Goal: Task Accomplishment & Management: Manage account settings

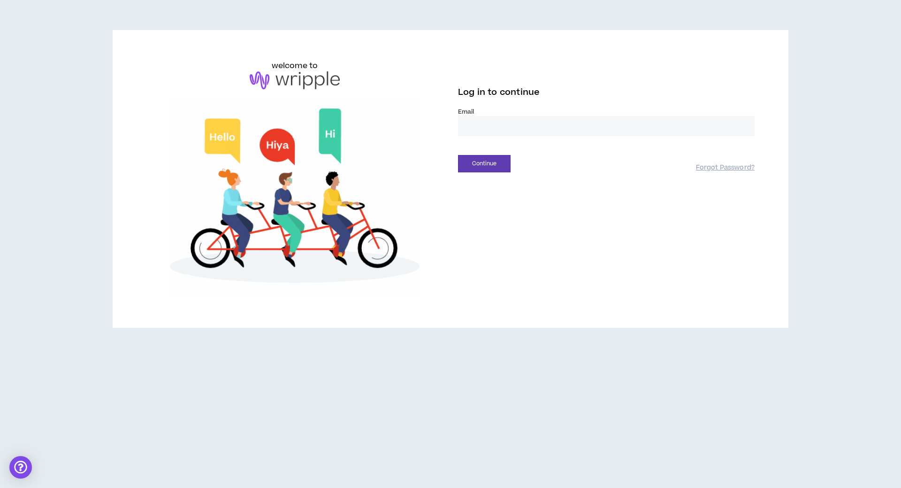
click at [469, 127] on input "email" at bounding box center [606, 126] width 297 height 20
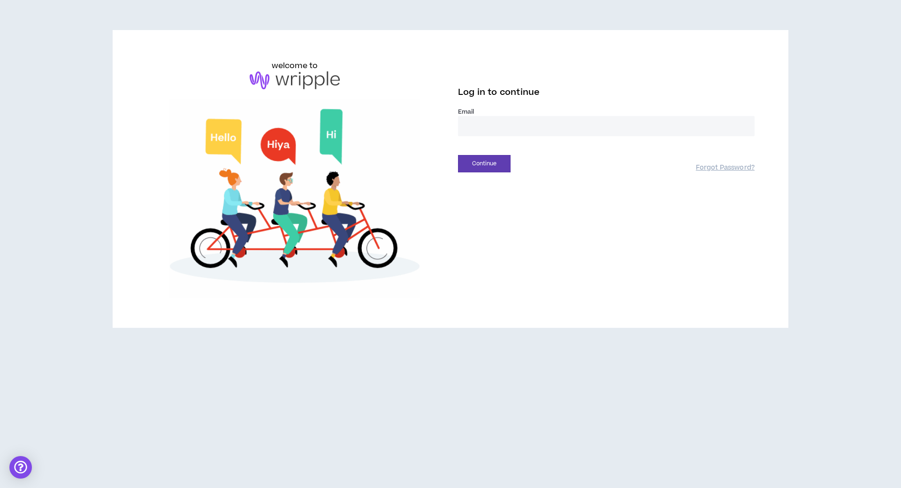
click at [469, 127] on input "email" at bounding box center [606, 126] width 297 height 20
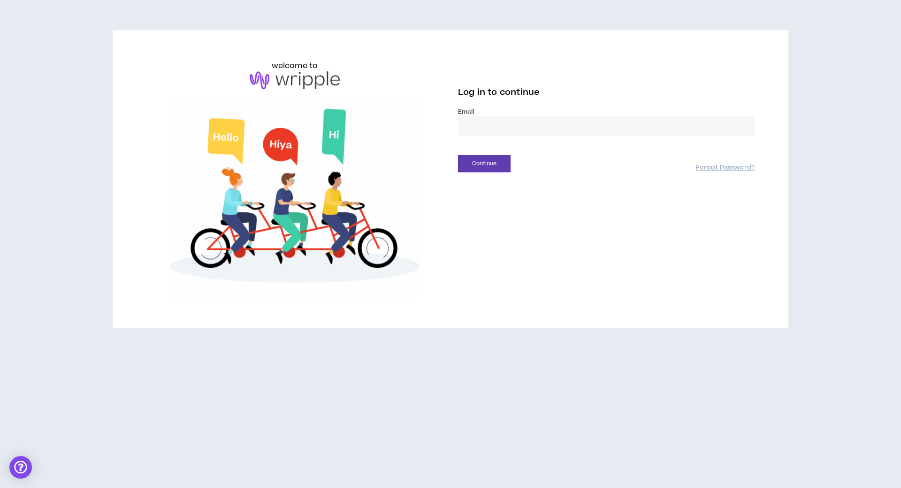
click at [469, 127] on input "email" at bounding box center [606, 126] width 297 height 20
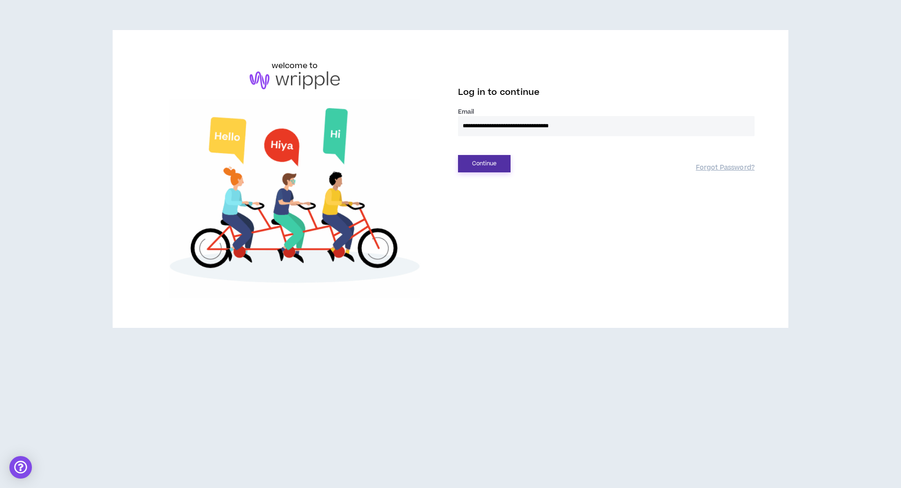
type input "**********"
click at [479, 159] on button "Continue" at bounding box center [484, 163] width 53 height 17
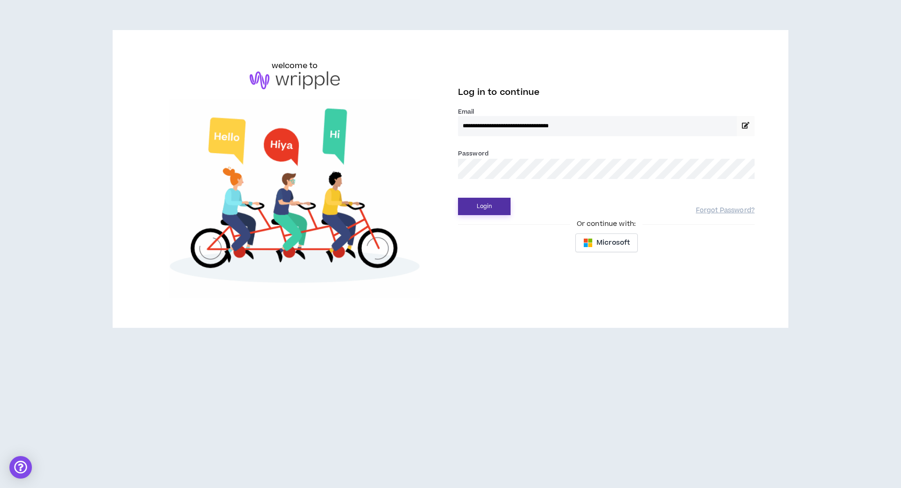
click at [484, 203] on button "Login" at bounding box center [484, 206] width 53 height 17
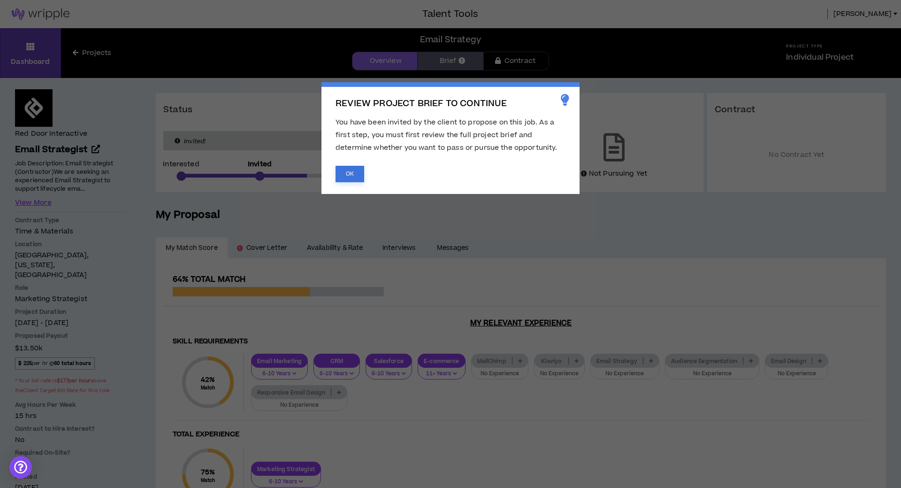
click at [352, 170] on button "OK" at bounding box center [350, 174] width 29 height 16
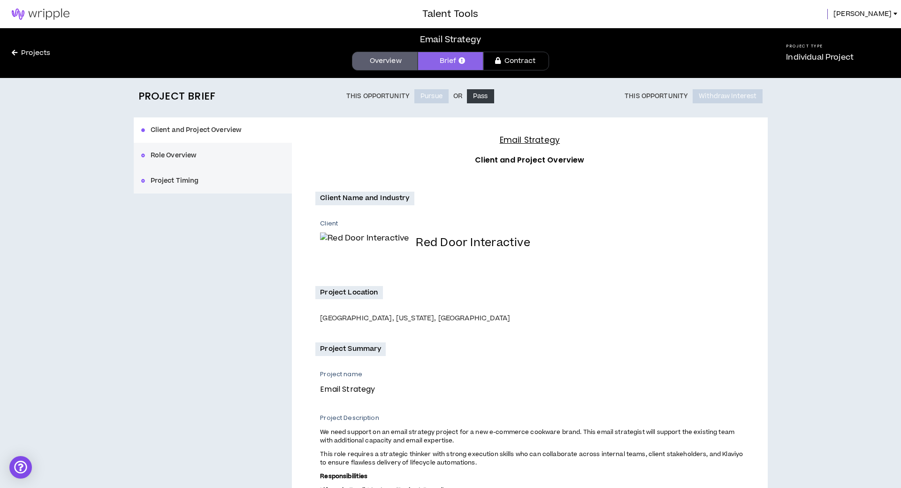
click at [513, 283] on div "Client Name and Industry Client Red Door Interactive Project Location [GEOGRAPH…" at bounding box center [529, 410] width 429 height 461
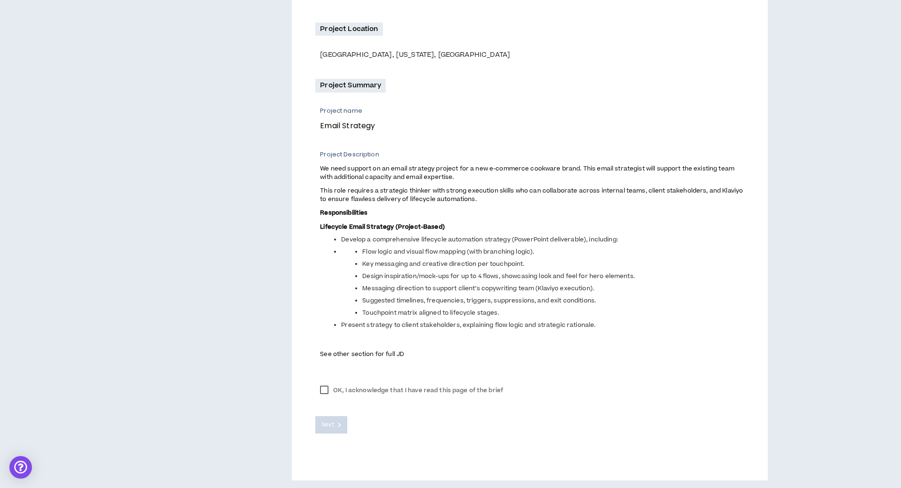
scroll to position [271, 0]
click at [322, 389] on label "OK, I acknowledge that I have read this page of the brief" at bounding box center [411, 388] width 192 height 14
click at [332, 424] on span "Next" at bounding box center [328, 422] width 12 height 9
click at [275, 296] on div "Client and Project Overview Role Overview Project Timing Email Strategy Client …" at bounding box center [451, 165] width 634 height 626
click at [324, 380] on div "OK, I acknowledge that I have read this page of the brief Next" at bounding box center [529, 404] width 429 height 56
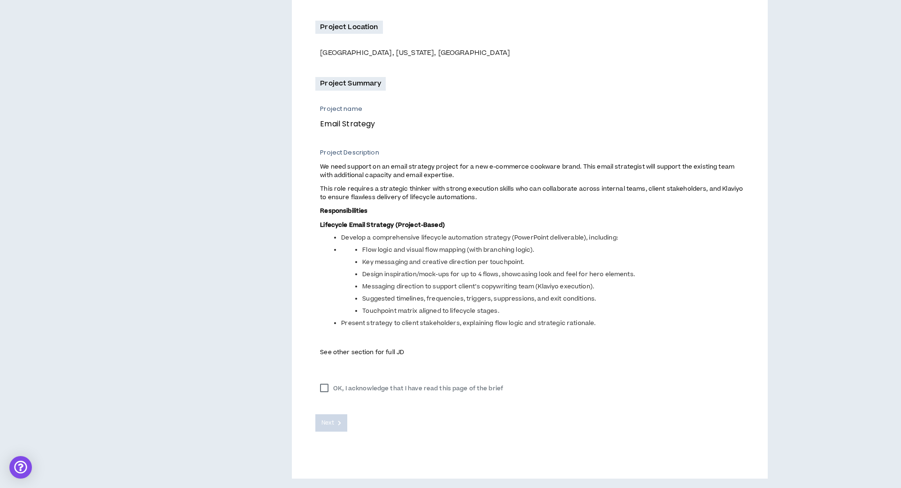
click at [324, 382] on label "OK, I acknowledge that I have read this page of the brief" at bounding box center [411, 388] width 192 height 14
click at [326, 390] on label "OK, I acknowledge that I have read this page of the brief" at bounding box center [411, 388] width 192 height 14
click at [246, 316] on div "Client and Project Overview Role Overview Project Timing Email Strategy Client …" at bounding box center [451, 165] width 634 height 626
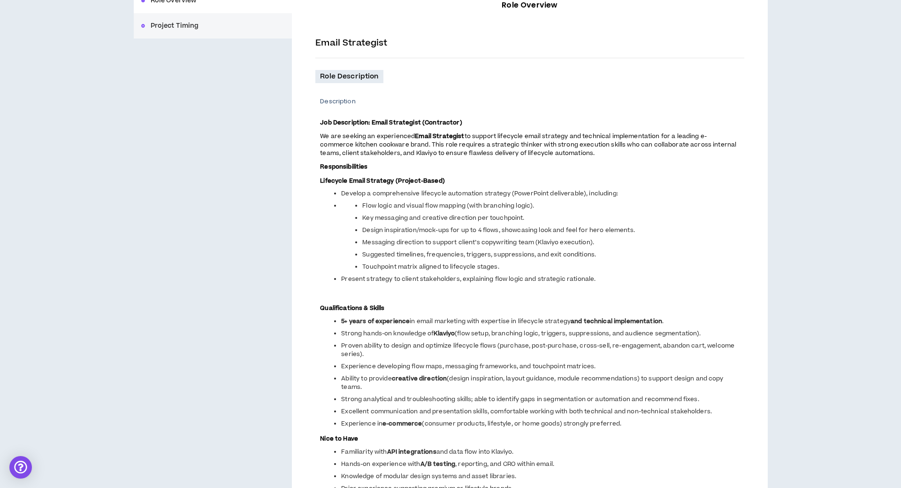
click at [316, 272] on div "Role Description Description Job Description: Email Strategist (Contractor) We …" at bounding box center [529, 475] width 429 height 810
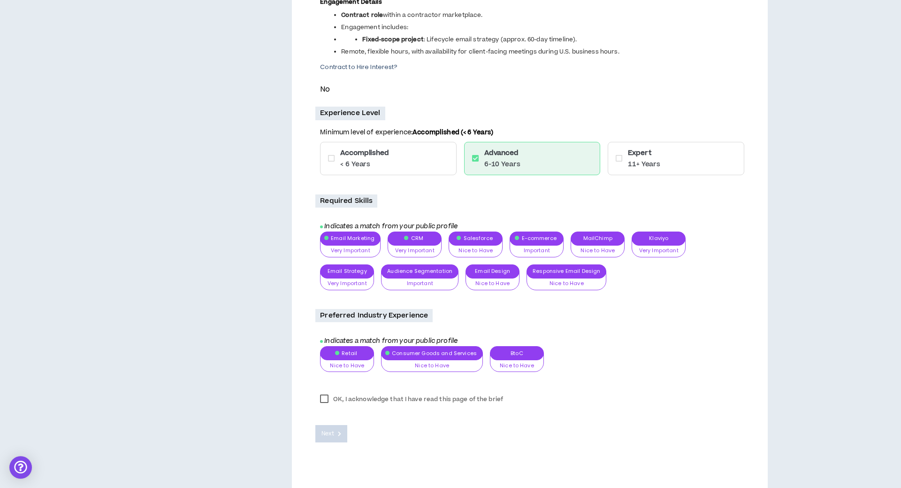
scroll to position [681, 0]
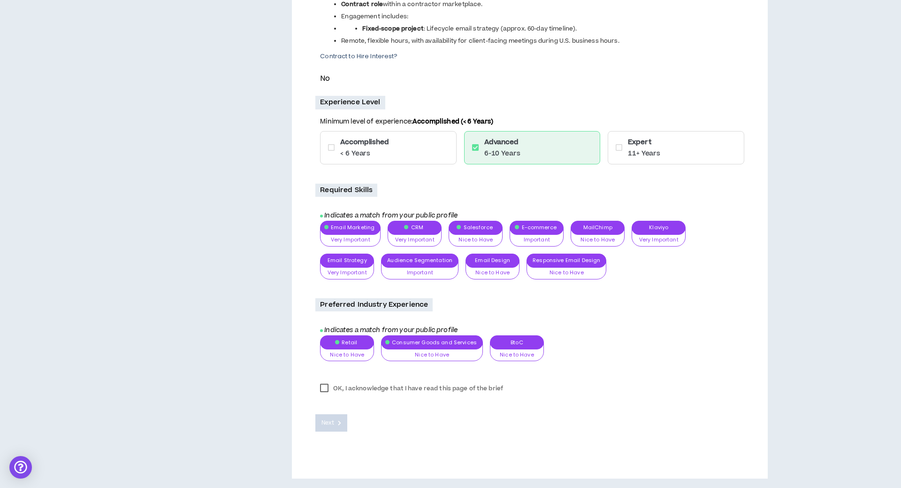
click at [322, 390] on label "OK, I acknowledge that I have read this page of the brief" at bounding box center [411, 388] width 192 height 14
click at [330, 424] on span "Next" at bounding box center [328, 422] width 12 height 9
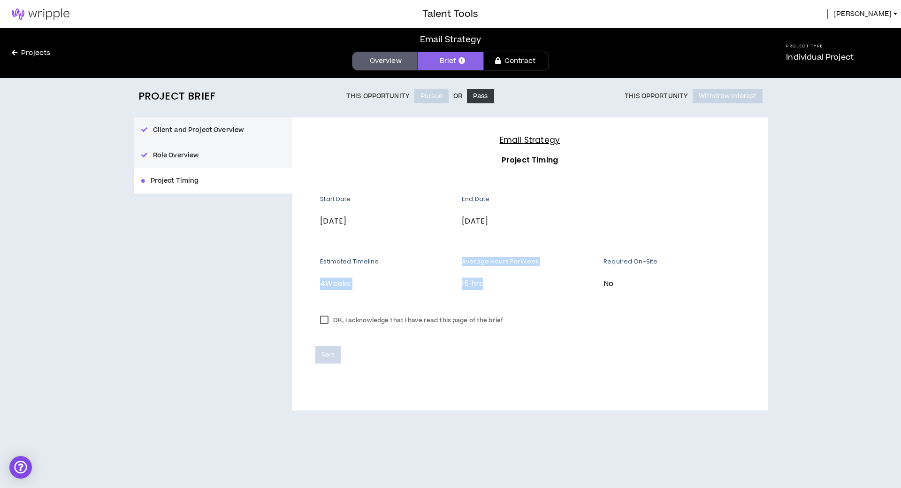
drag, startPoint x: 484, startPoint y: 287, endPoint x: 316, endPoint y: 286, distance: 168.1
click at [316, 286] on div "Estimated Timeline 4 Weeks Average Hours Per Week 15 hrs Required On-Site No" at bounding box center [529, 282] width 429 height 51
click at [327, 323] on label "OK, I acknowledge that I have read this page of the brief" at bounding box center [411, 320] width 192 height 14
click at [328, 355] on span "Save" at bounding box center [328, 354] width 13 height 9
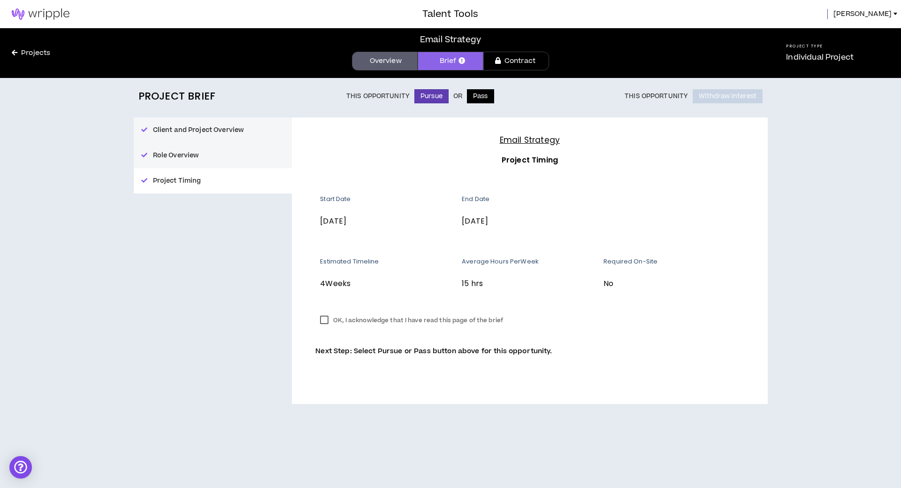
click at [480, 94] on button "Pass" at bounding box center [480, 96] width 27 height 14
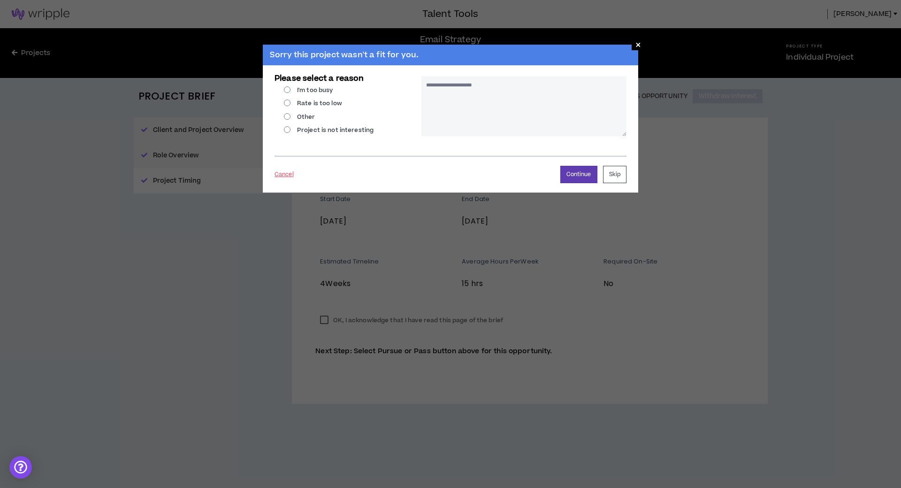
click at [286, 91] on label "I'm too busy" at bounding box center [308, 90] width 49 height 8
radio input "****"
click at [581, 178] on button "Continue" at bounding box center [579, 174] width 37 height 17
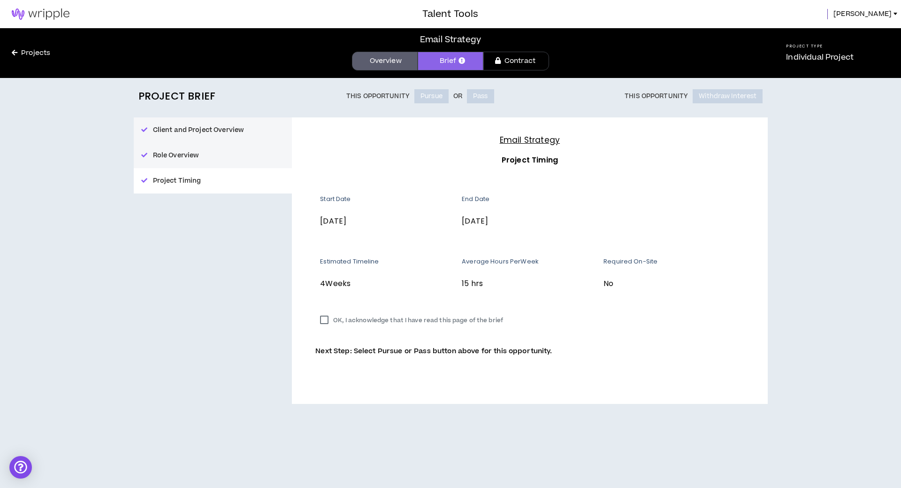
click at [383, 62] on link "Overview" at bounding box center [385, 61] width 66 height 19
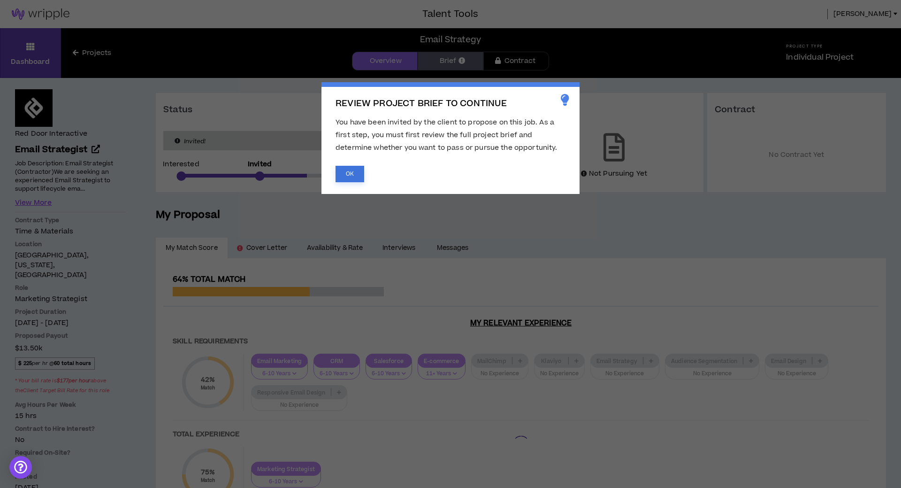
click at [362, 173] on button "OK" at bounding box center [350, 174] width 29 height 16
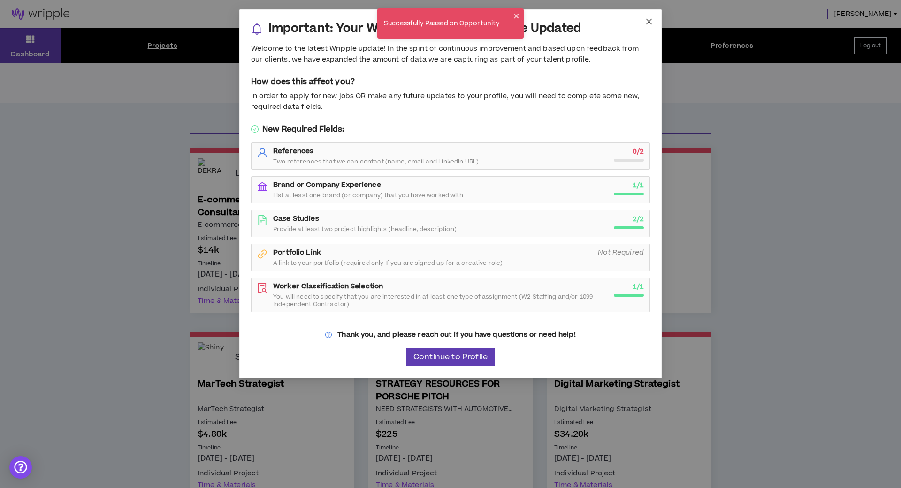
click at [645, 22] on span "Close" at bounding box center [649, 21] width 25 height 25
